Goal: Information Seeking & Learning: Learn about a topic

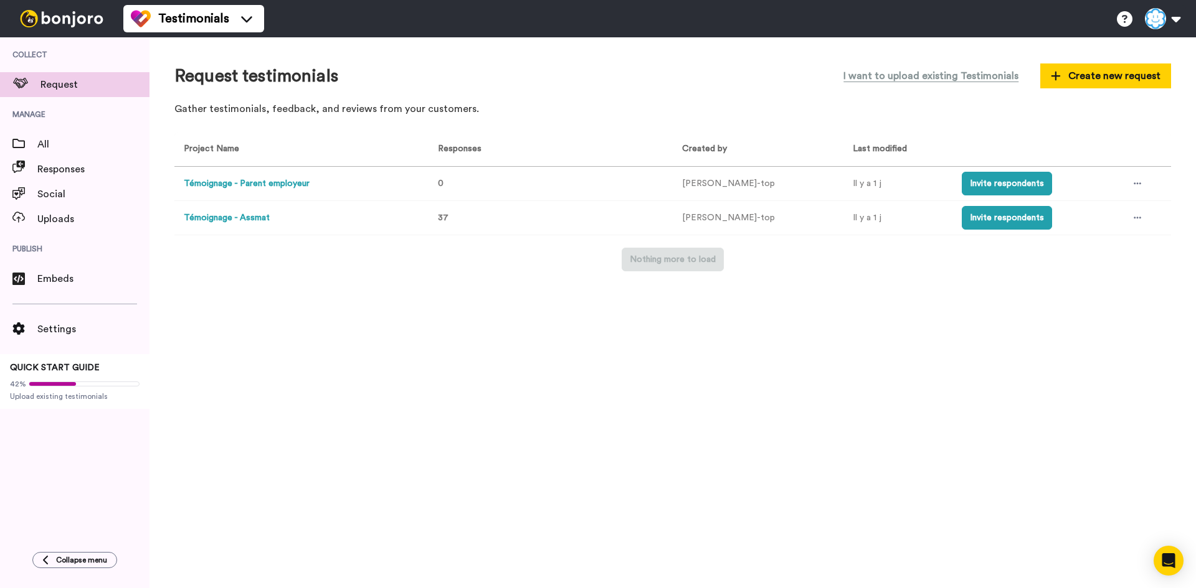
click at [254, 216] on button "Témoignage - Assmat" at bounding box center [227, 218] width 86 height 13
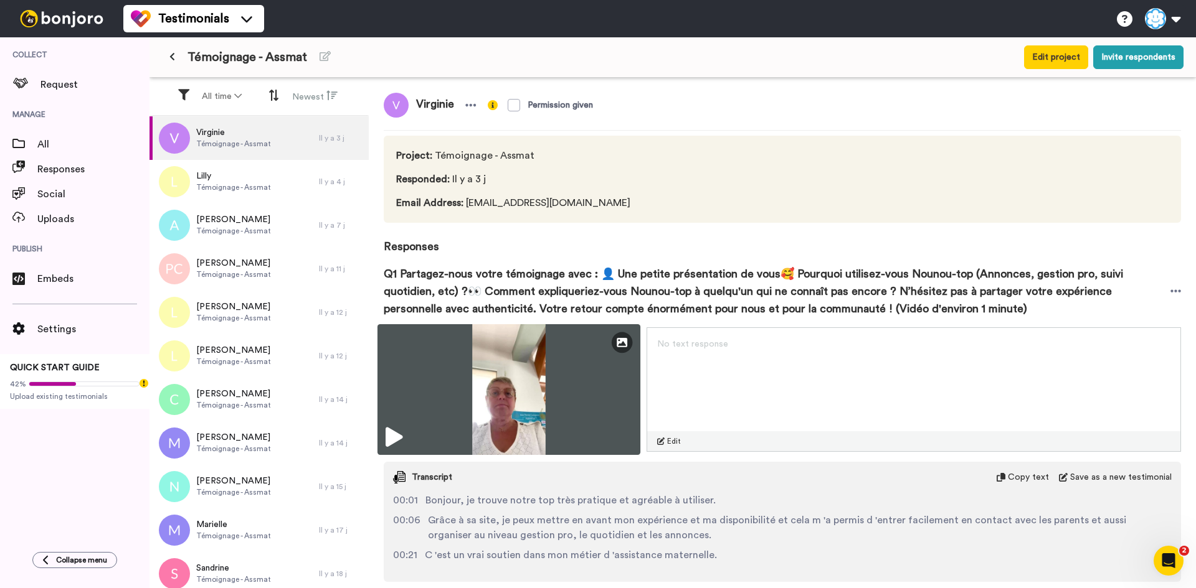
click at [389, 432] on img at bounding box center [508, 389] width 263 height 131
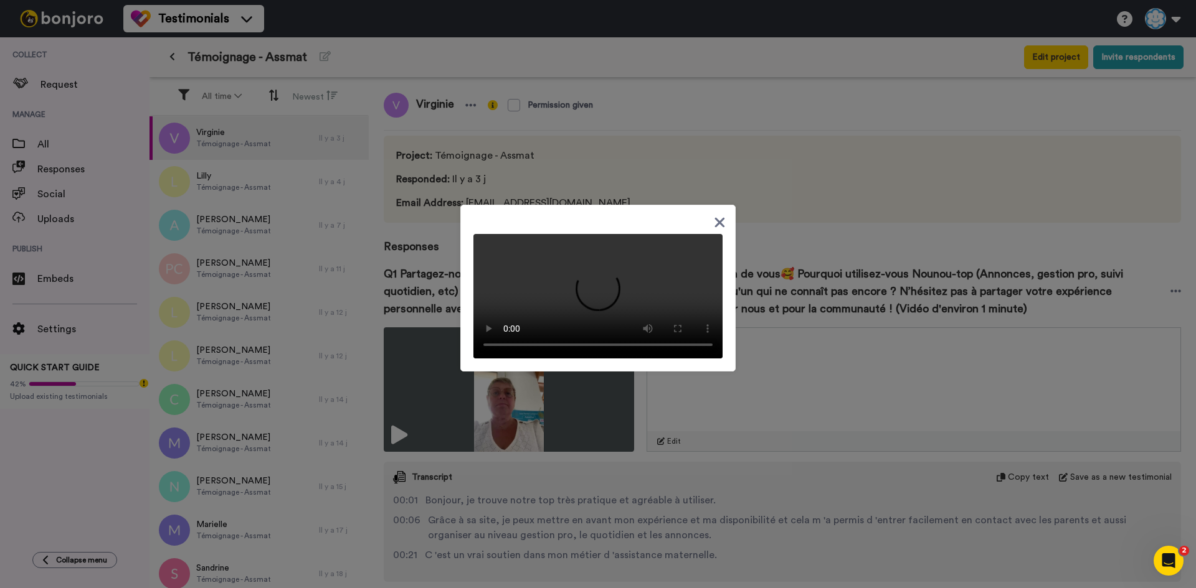
click at [752, 301] on div at bounding box center [598, 294] width 1196 height 588
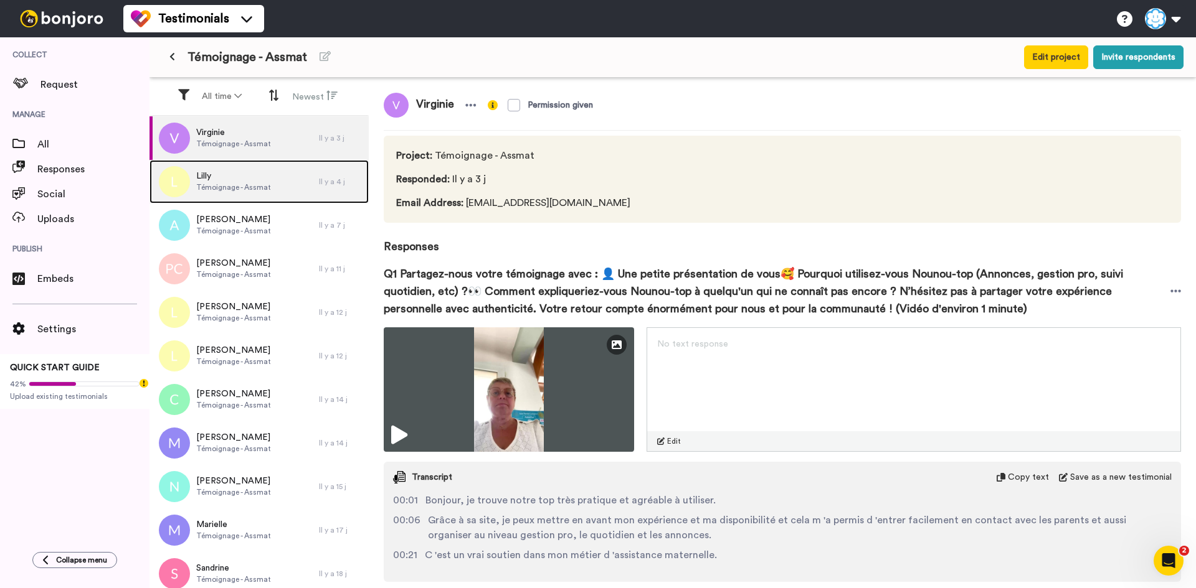
click at [255, 165] on div "[PERSON_NAME] - Assmat" at bounding box center [233, 182] width 169 height 44
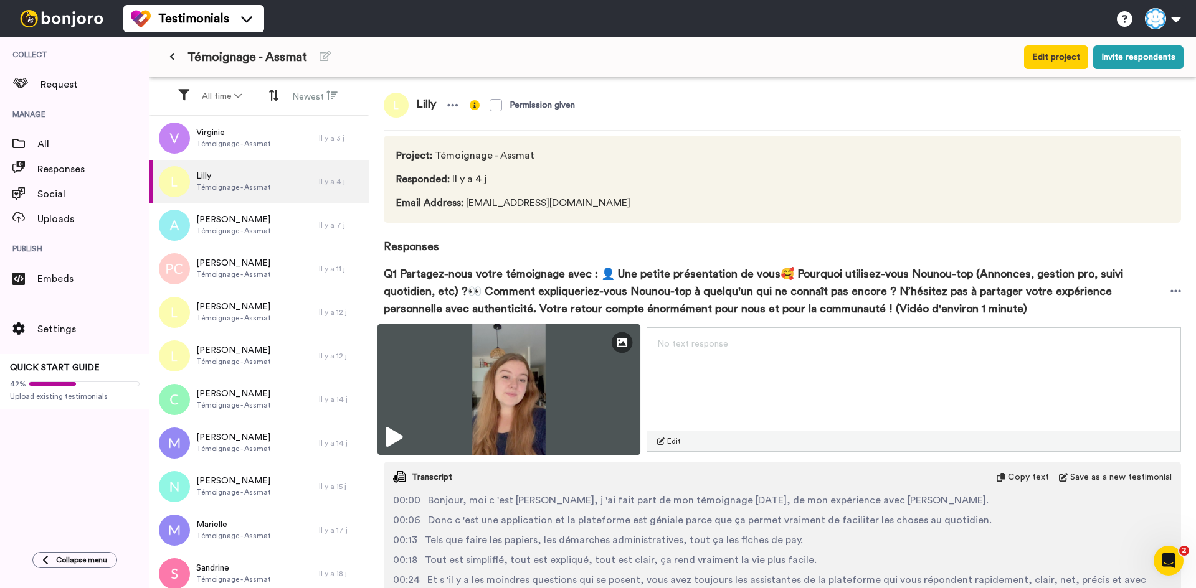
click at [428, 418] on img at bounding box center [508, 389] width 263 height 131
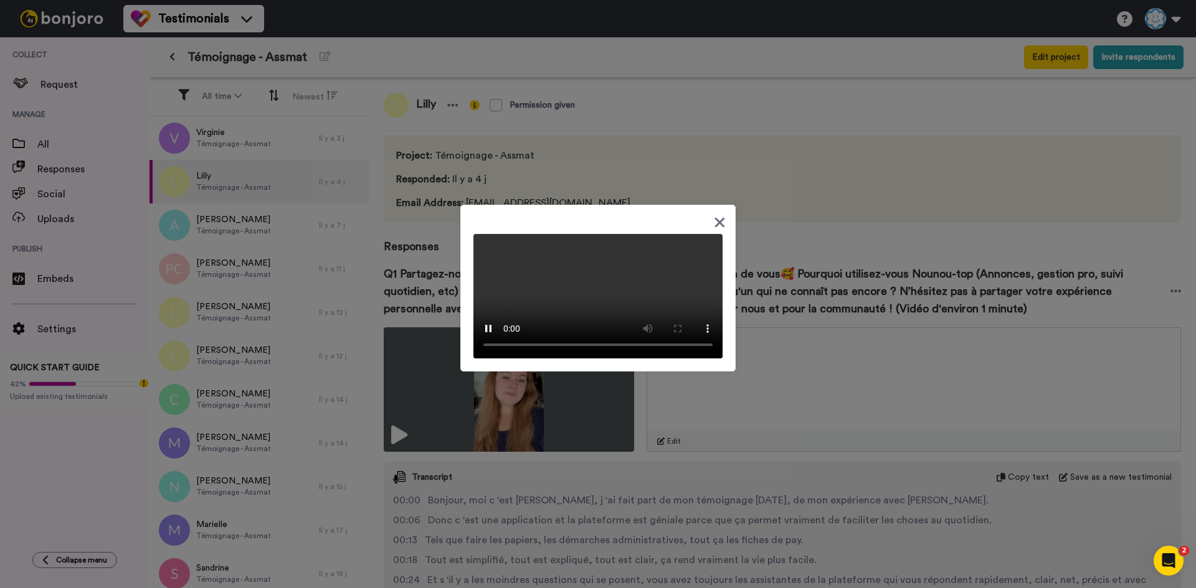
click at [714, 205] on div at bounding box center [597, 288] width 275 height 167
click at [714, 215] on icon at bounding box center [720, 223] width 12 height 16
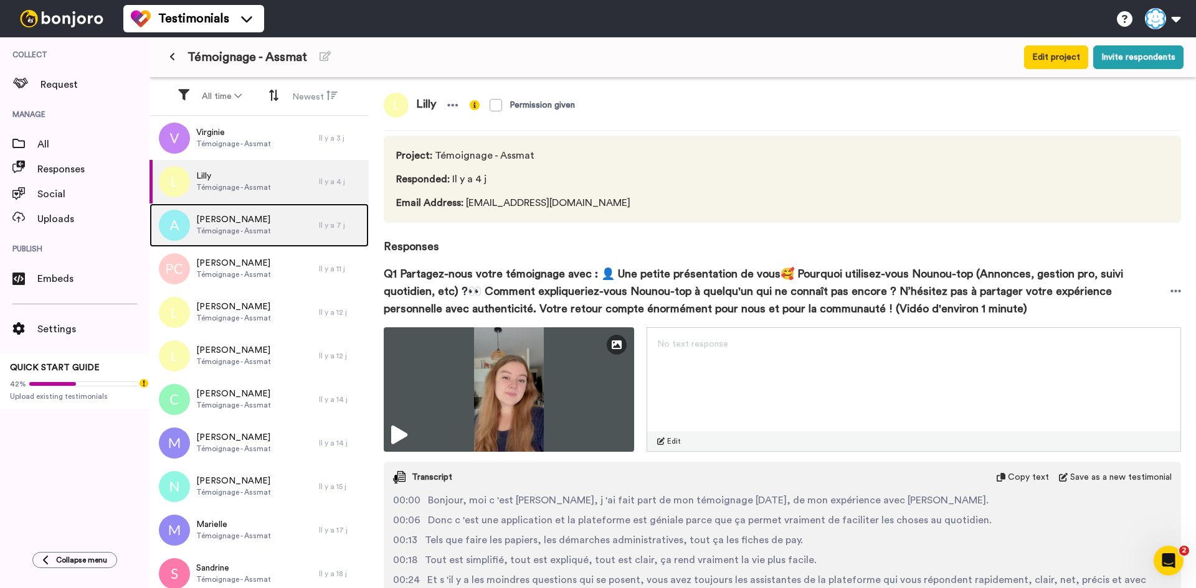
click at [290, 232] on div "[PERSON_NAME] - Assmat" at bounding box center [233, 226] width 169 height 44
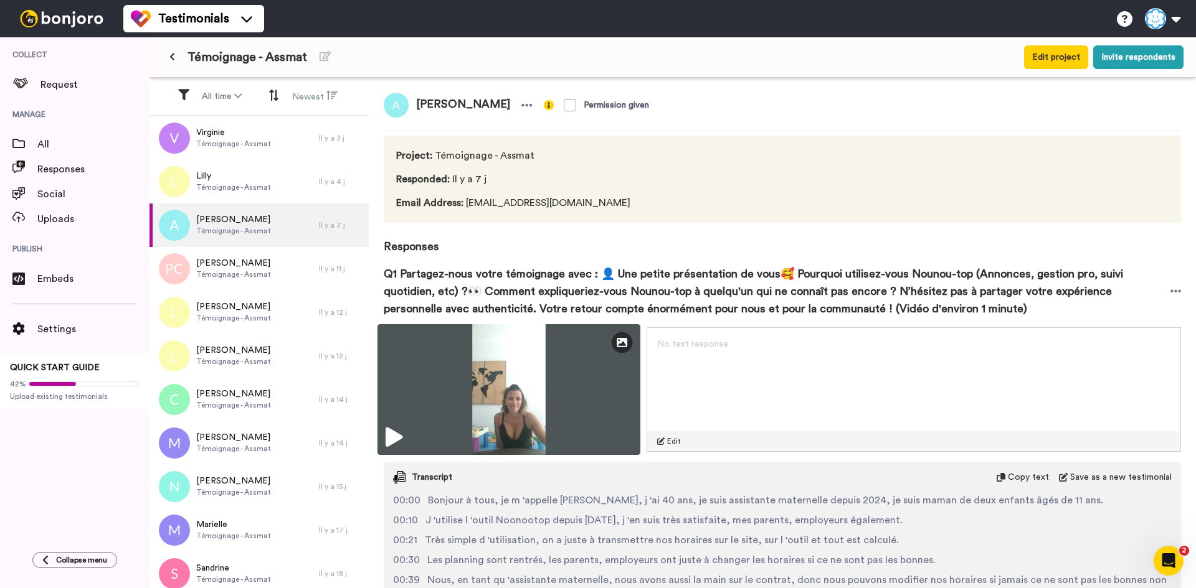
click at [424, 423] on img at bounding box center [508, 389] width 263 height 131
